Goal: Task Accomplishment & Management: Manage account settings

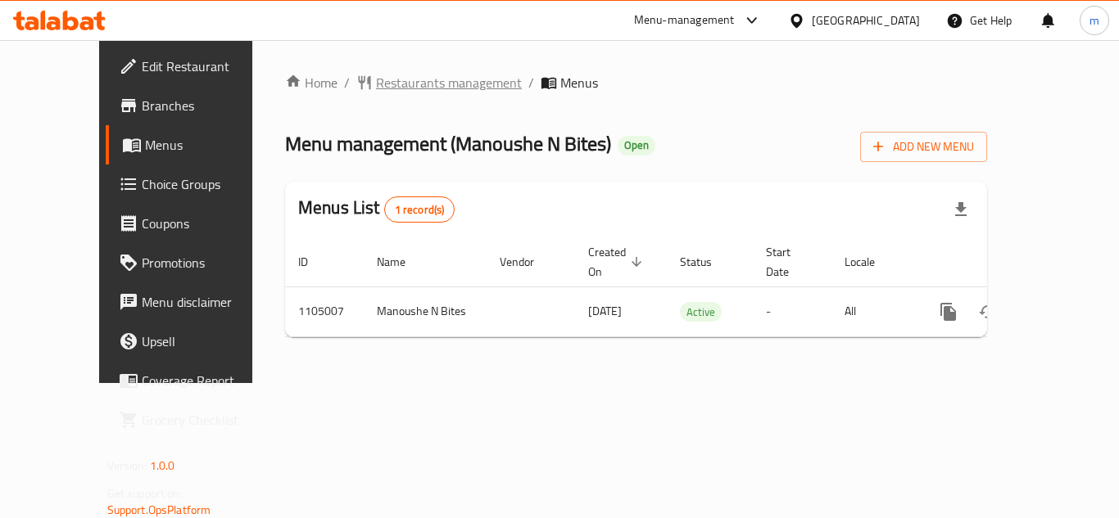
click at [404, 82] on span "Restaurants management" at bounding box center [449, 83] width 146 height 20
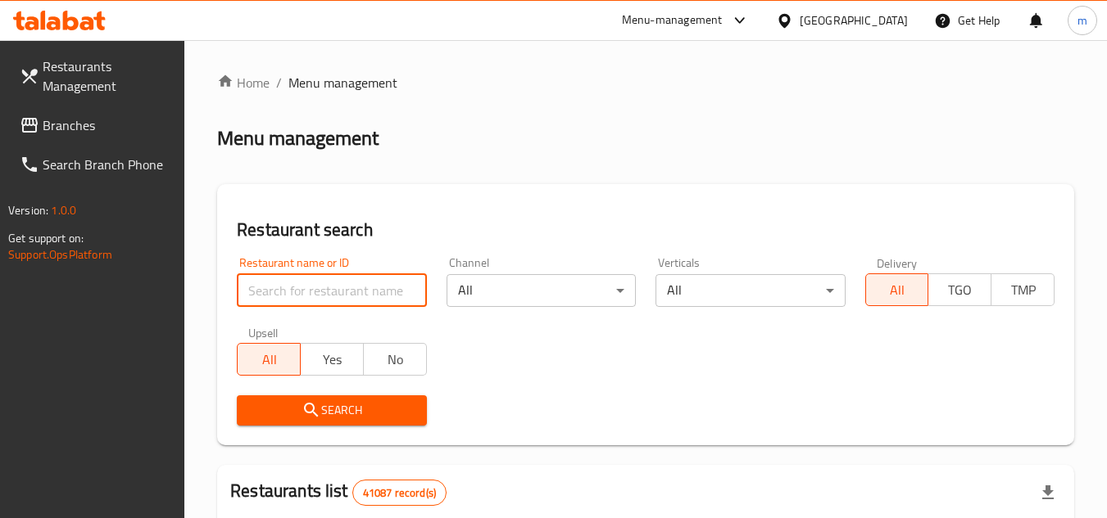
paste input "665351"
type input "665351"
drag, startPoint x: 289, startPoint y: 407, endPoint x: 693, endPoint y: 339, distance: 409.5
click at [291, 407] on span "Search" at bounding box center [331, 411] width 163 height 20
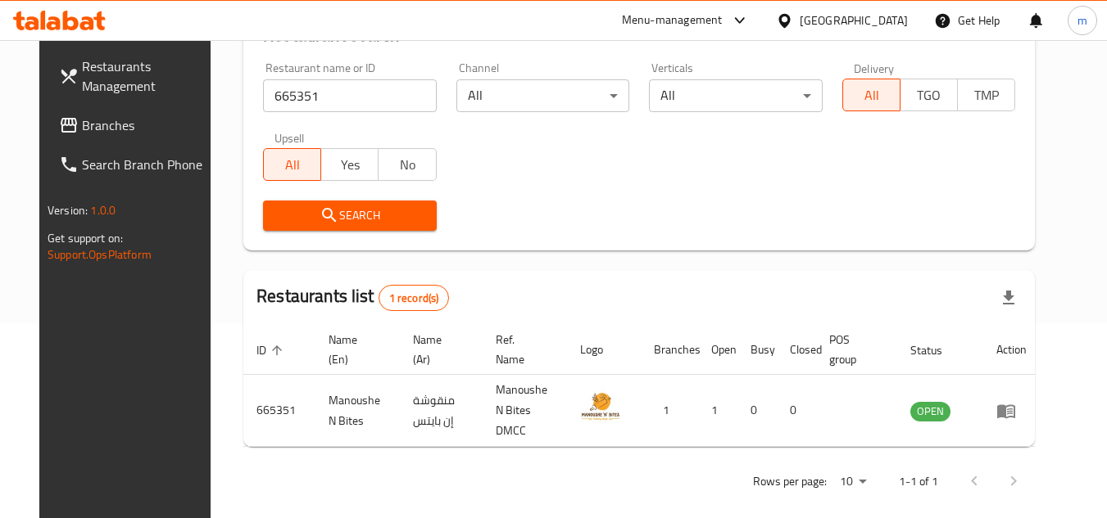
scroll to position [198, 0]
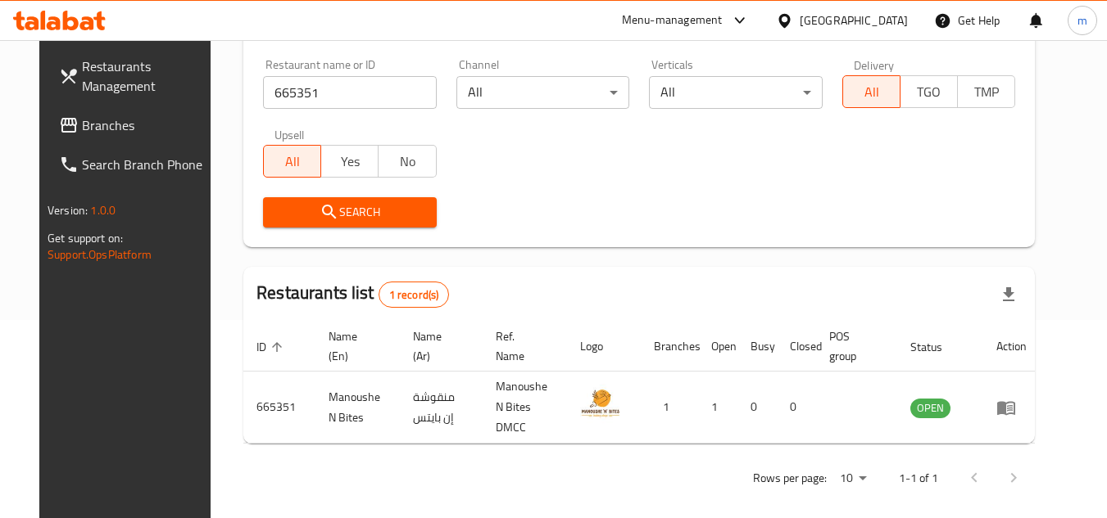
click at [120, 132] on span "Branches" at bounding box center [146, 125] width 129 height 20
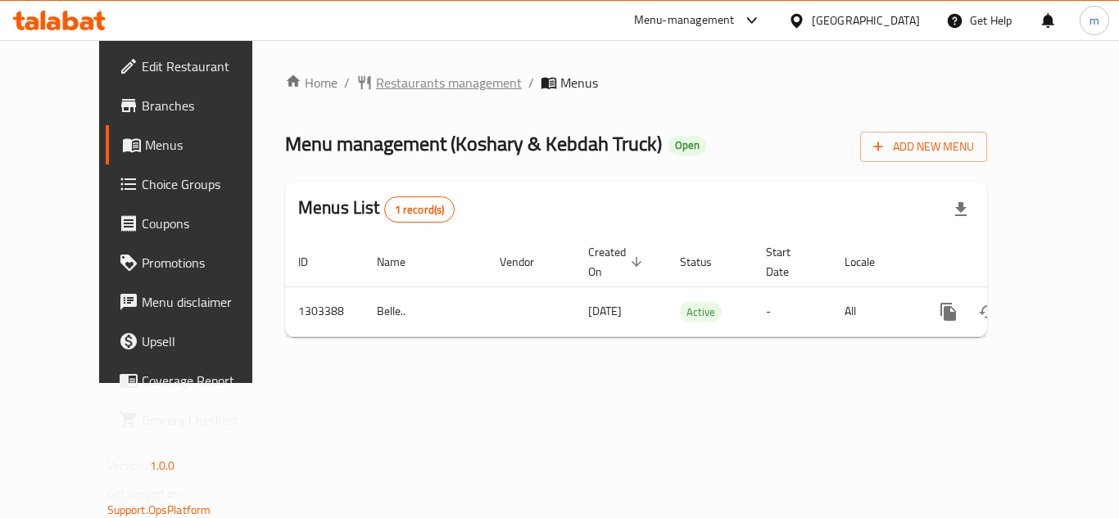
click at [396, 84] on span "Restaurants management" at bounding box center [449, 83] width 146 height 20
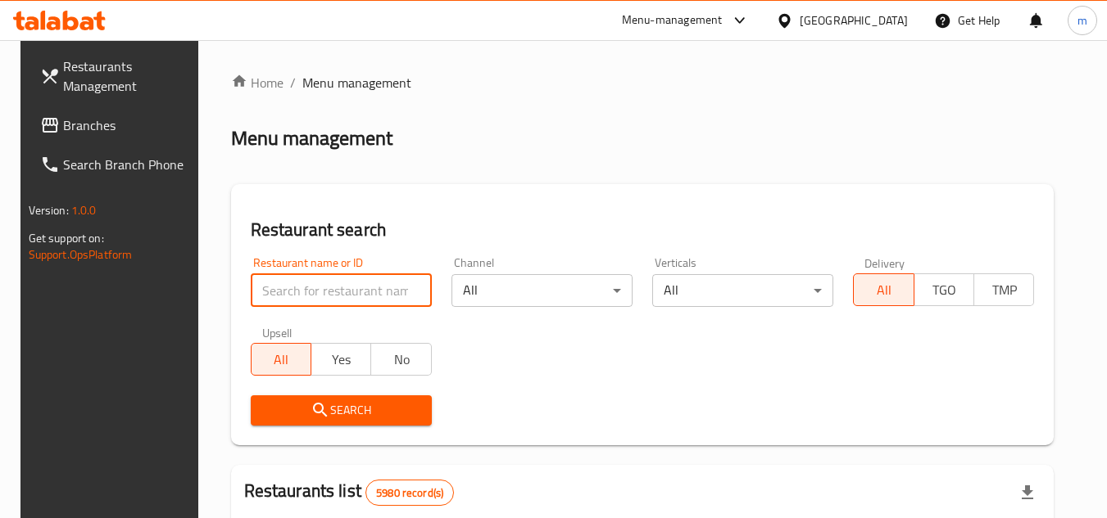
click at [372, 301] on input "search" at bounding box center [341, 290] width 181 height 33
paste input "702814"
type input "702814"
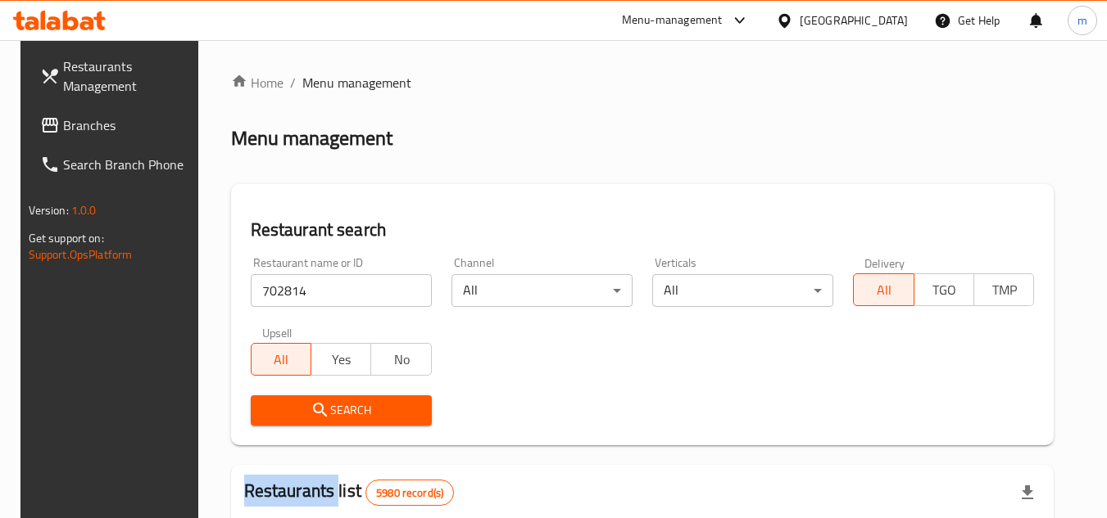
click at [319, 388] on div "Search" at bounding box center [341, 411] width 201 height 50
drag, startPoint x: 319, startPoint y: 388, endPoint x: 319, endPoint y: 410, distance: 22.1
click at [319, 390] on div "Search" at bounding box center [341, 411] width 201 height 50
click at [319, 410] on icon "submit" at bounding box center [320, 411] width 20 height 20
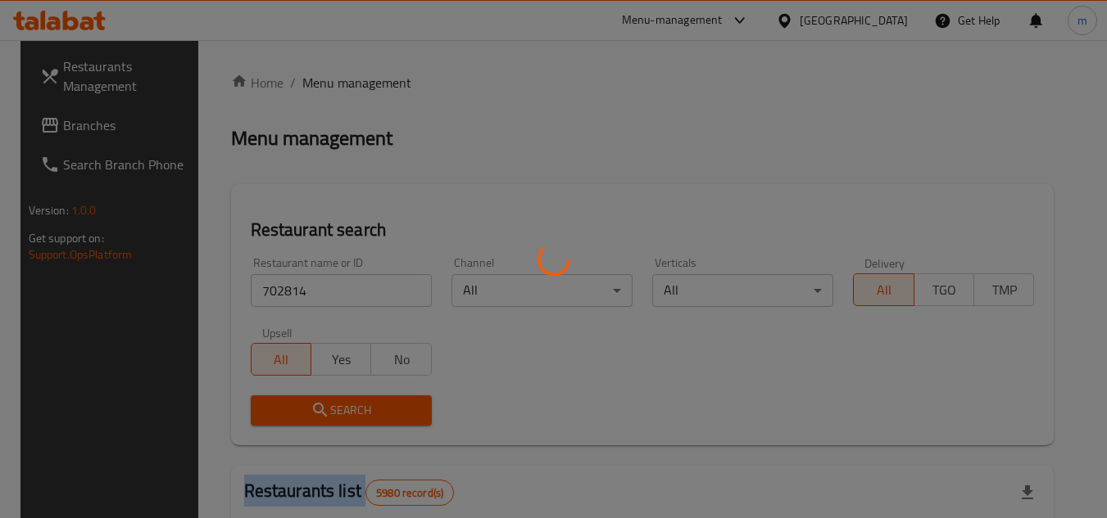
click at [319, 410] on div at bounding box center [553, 259] width 1107 height 518
drag, startPoint x: 319, startPoint y: 410, endPoint x: 346, endPoint y: 410, distance: 26.2
click at [330, 412] on div at bounding box center [553, 259] width 1107 height 518
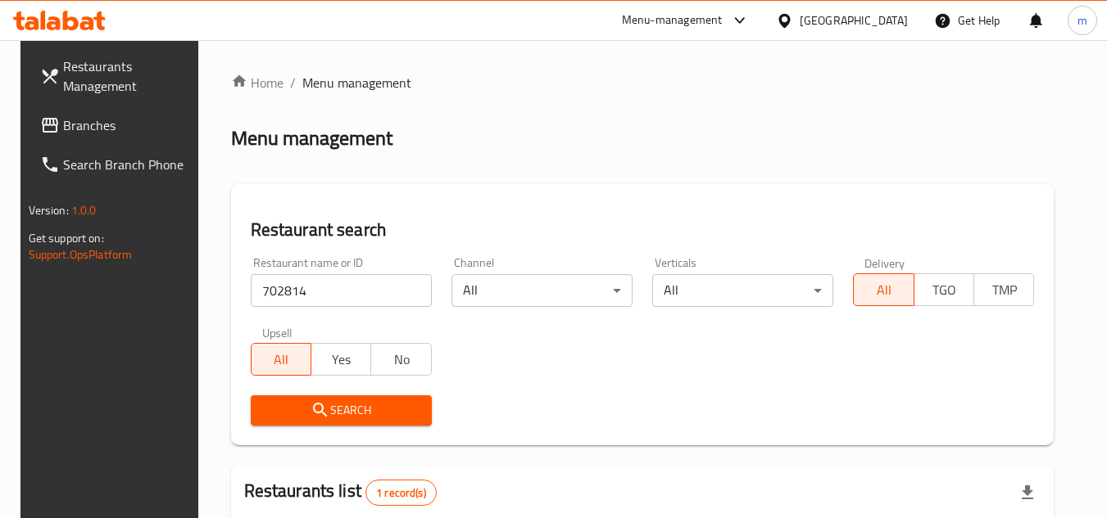
click at [799, 28] on div at bounding box center [788, 20] width 24 height 18
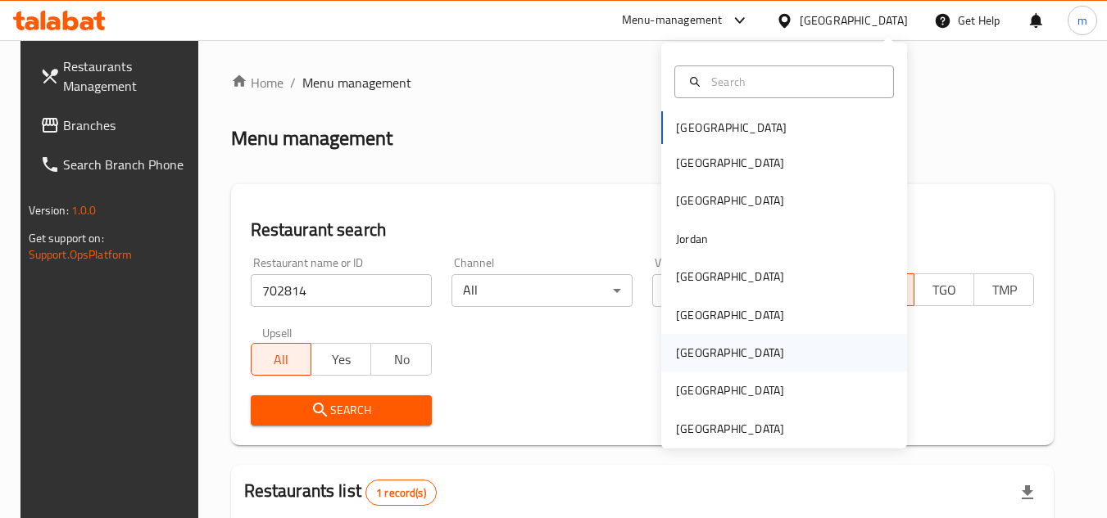
click at [763, 355] on div "Qatar" at bounding box center [784, 353] width 246 height 38
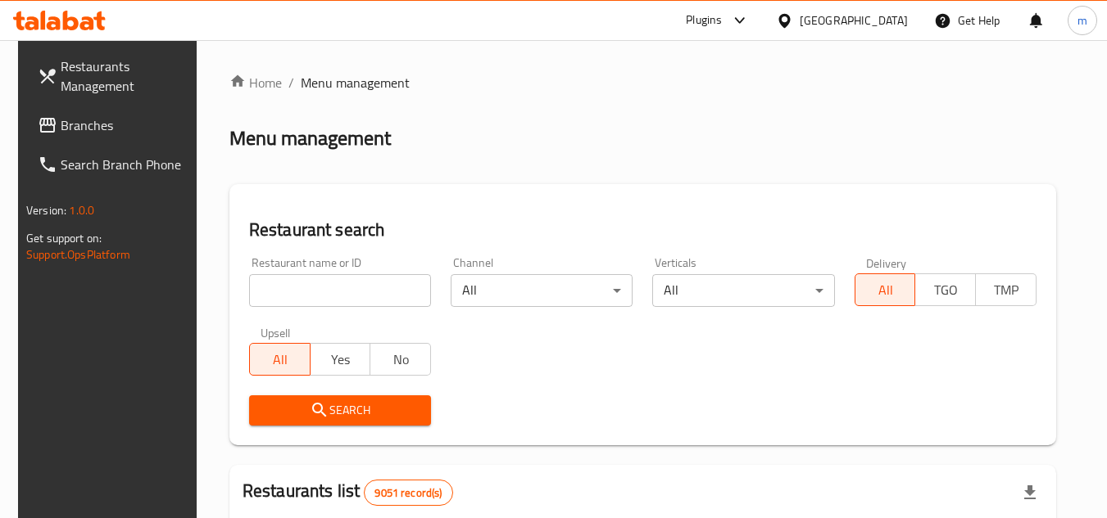
click at [67, 104] on link "Restaurants Management" at bounding box center [114, 76] width 179 height 59
click at [72, 135] on span "Branches" at bounding box center [125, 125] width 129 height 20
